Goal: Information Seeking & Learning: Learn about a topic

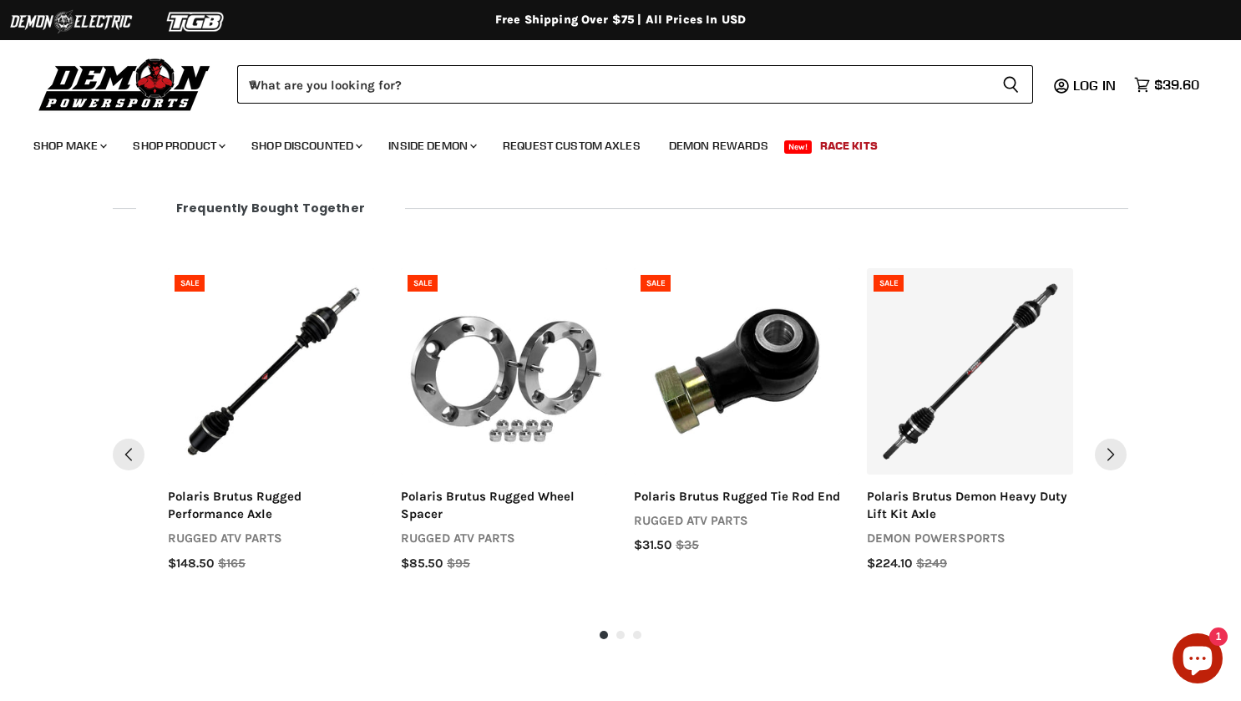
scroll to position [1199, 0]
